Goal: Task Accomplishment & Management: Use online tool/utility

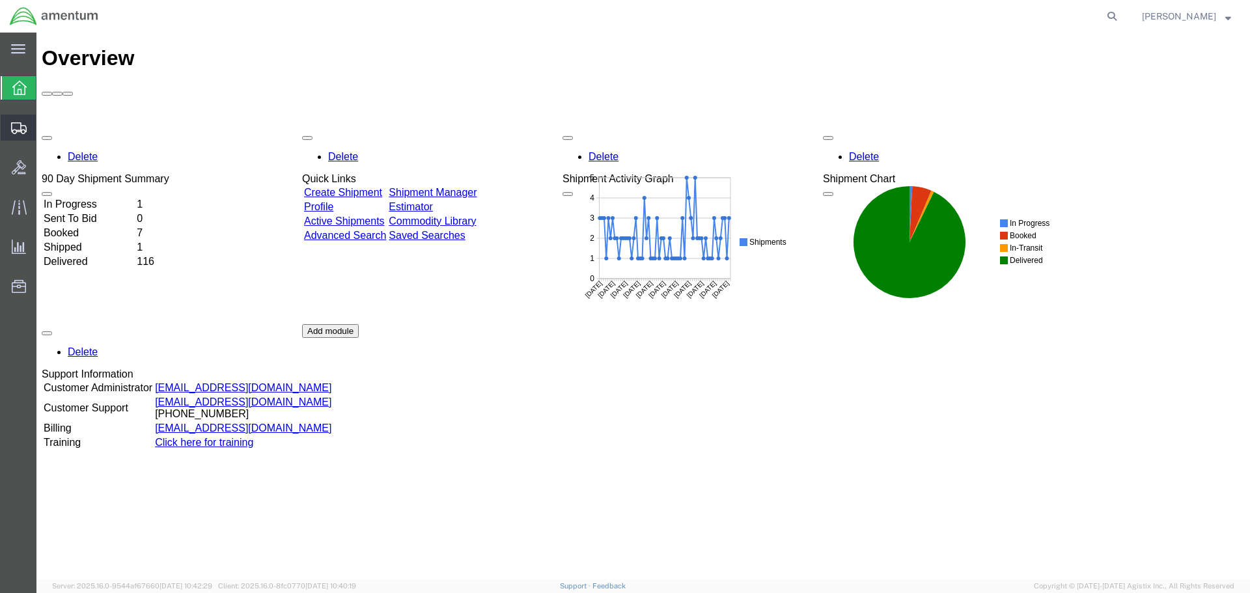
click at [0, 0] on span "Shipment Manager" at bounding box center [0, 0] width 0 height 0
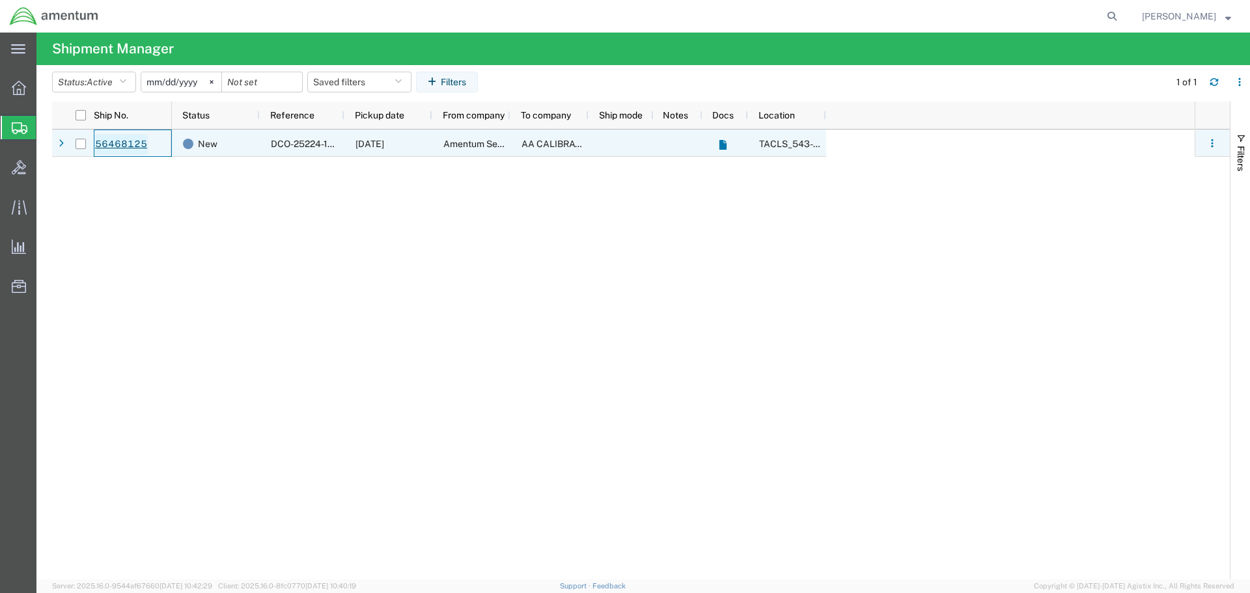
click at [113, 143] on link "56468125" at bounding box center [120, 144] width 53 height 21
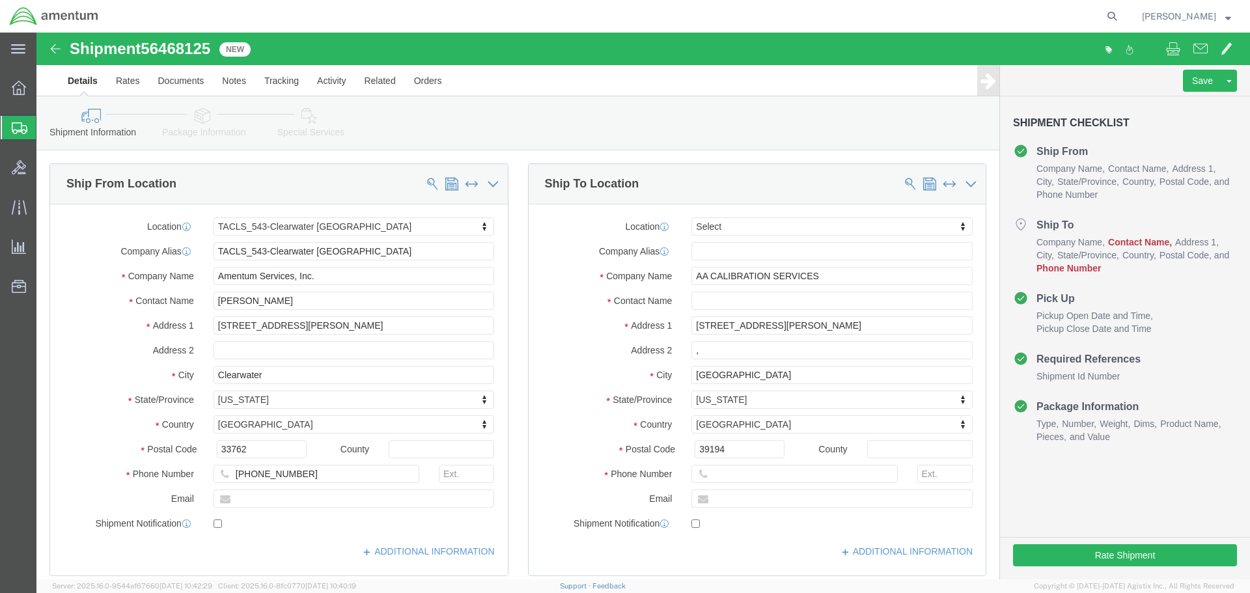
select select "60191"
select select
click input "text"
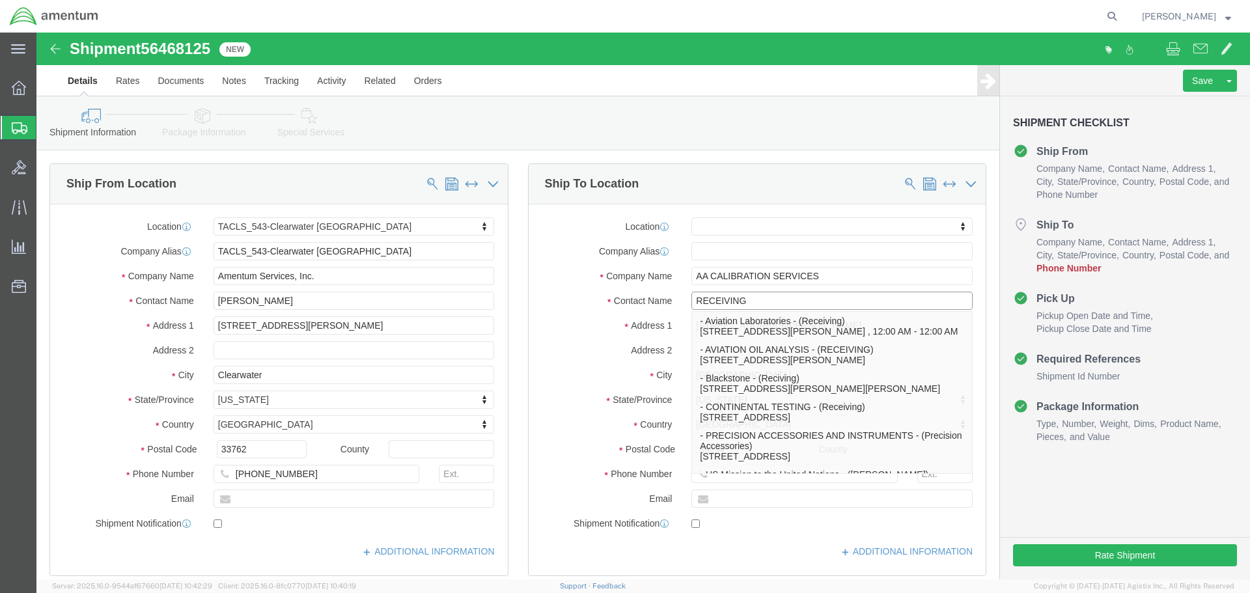
type input "RECEIVING"
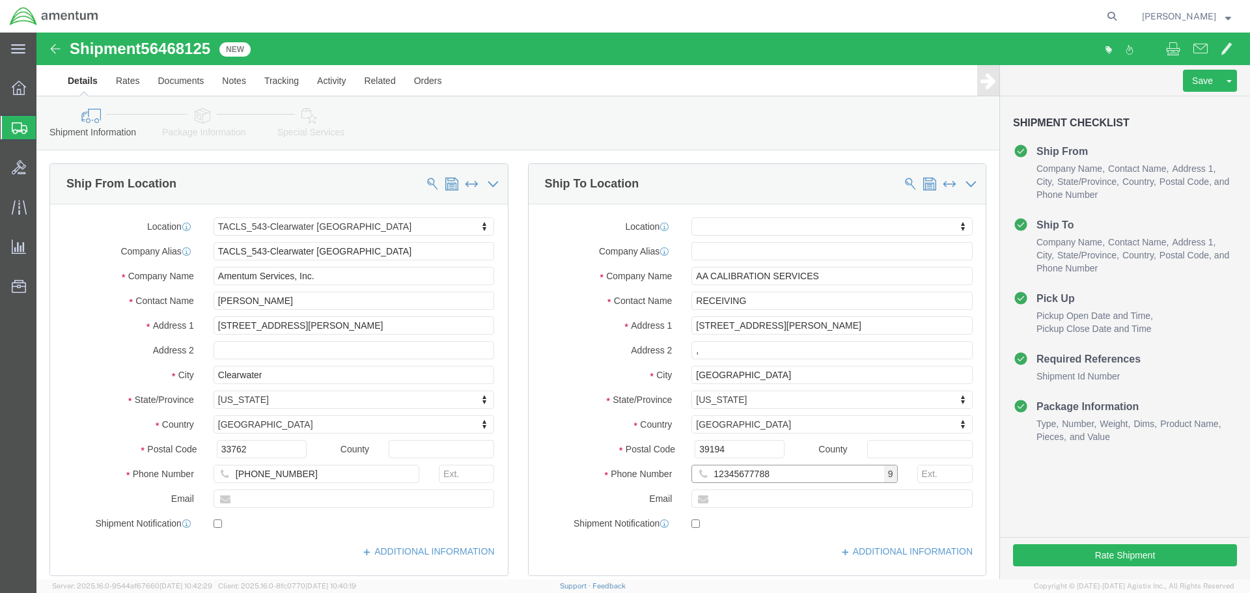
click input "12345677788"
type input "1234567788"
click button "Rate Shipment"
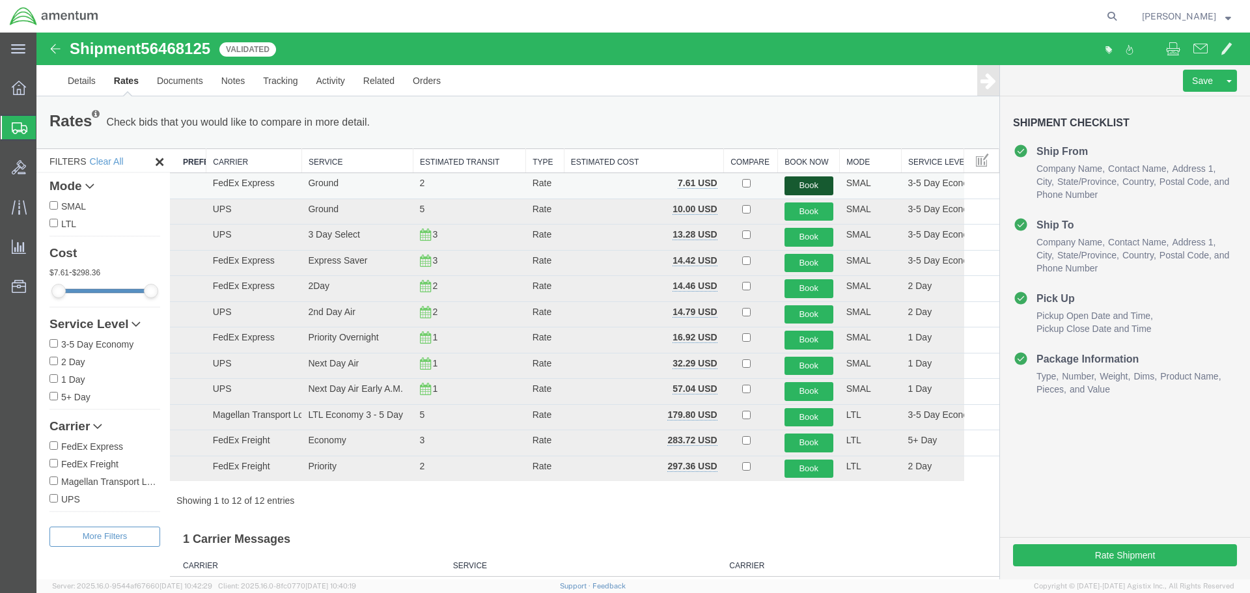
click at [798, 188] on button "Book" at bounding box center [809, 185] width 49 height 19
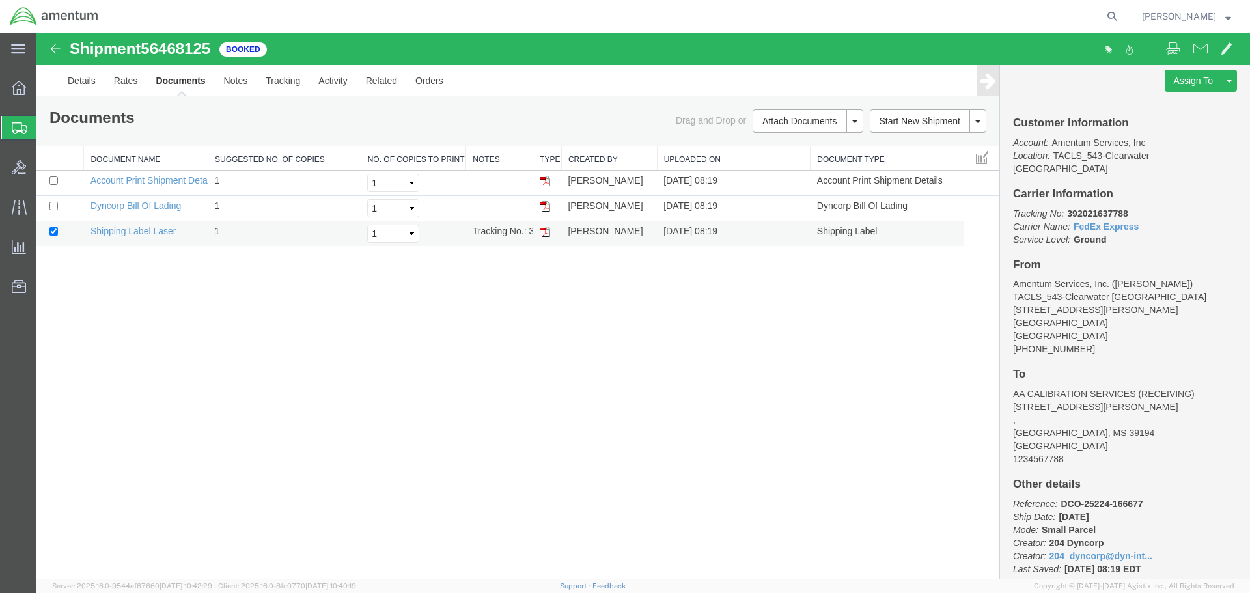
click at [548, 231] on img at bounding box center [545, 232] width 10 height 10
